Goal: Task Accomplishment & Management: Use online tool/utility

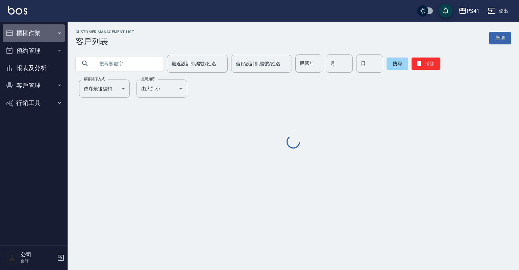
click at [60, 33] on icon "button" at bounding box center [59, 32] width 5 height 5
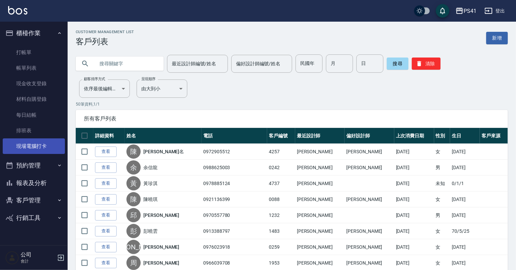
click at [45, 144] on link "現場電腦打卡" at bounding box center [34, 146] width 62 height 16
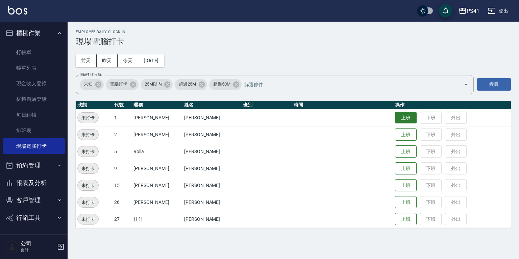
click at [395, 118] on button "上班" at bounding box center [406, 118] width 22 height 12
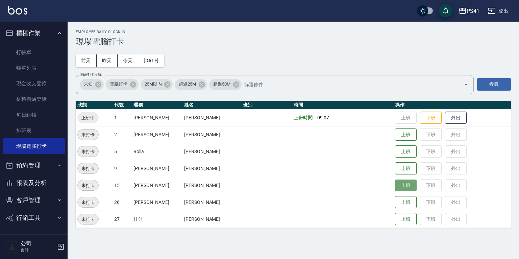
click at [395, 185] on button "上班" at bounding box center [406, 185] width 22 height 12
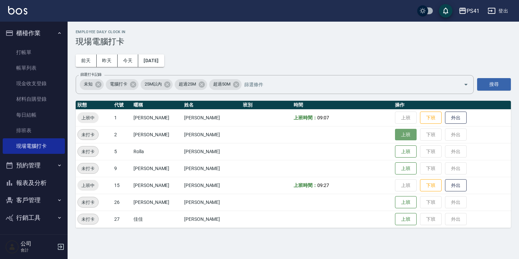
click at [395, 131] on button "上班" at bounding box center [406, 135] width 22 height 12
click at [395, 152] on button "上班" at bounding box center [406, 152] width 22 height 12
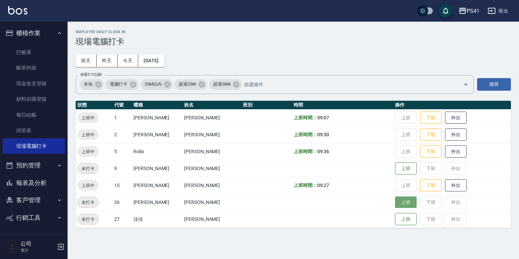
click at [399, 203] on button "上班" at bounding box center [406, 202] width 22 height 12
click at [395, 220] on button "上班" at bounding box center [406, 219] width 22 height 12
